Goal: Task Accomplishment & Management: Use online tool/utility

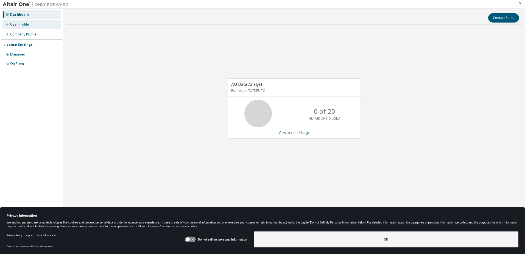
click at [26, 24] on div "User Profile" at bounding box center [19, 24] width 19 height 4
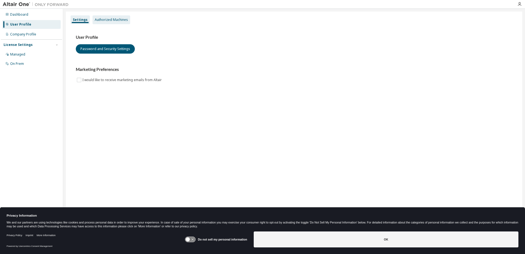
click at [103, 21] on div "Authorized Machines" at bounding box center [111, 20] width 33 height 4
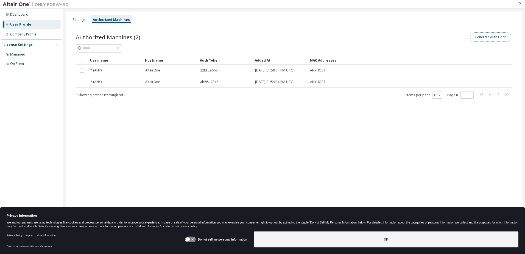
click at [494, 38] on button "Generate Auth Code" at bounding box center [490, 36] width 41 height 9
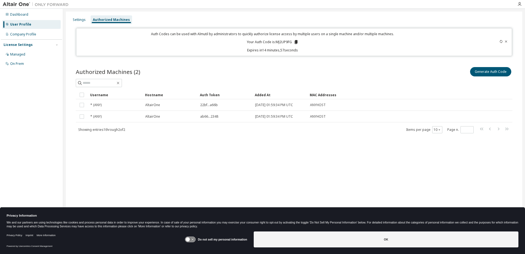
click at [296, 41] on icon at bounding box center [295, 42] width 3 height 4
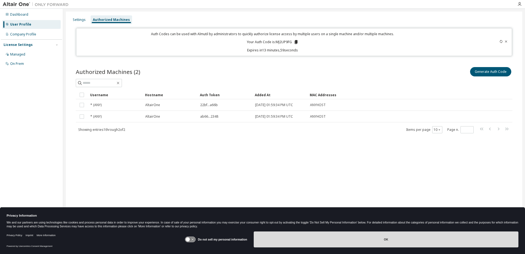
click at [276, 237] on button "OK" at bounding box center [386, 239] width 265 height 16
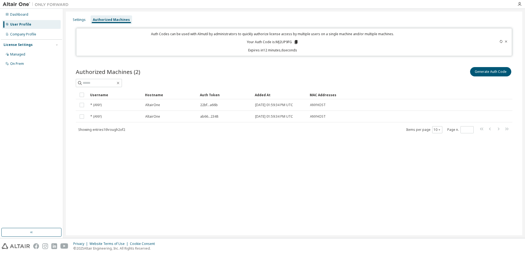
click at [432, 41] on div "Auth Codes can be used with Almutil by administrators to quickly authorize lice…" at bounding box center [273, 42] width 386 height 21
click at [26, 14] on div "Dashboard" at bounding box center [19, 14] width 18 height 4
